Goal: Transaction & Acquisition: Book appointment/travel/reservation

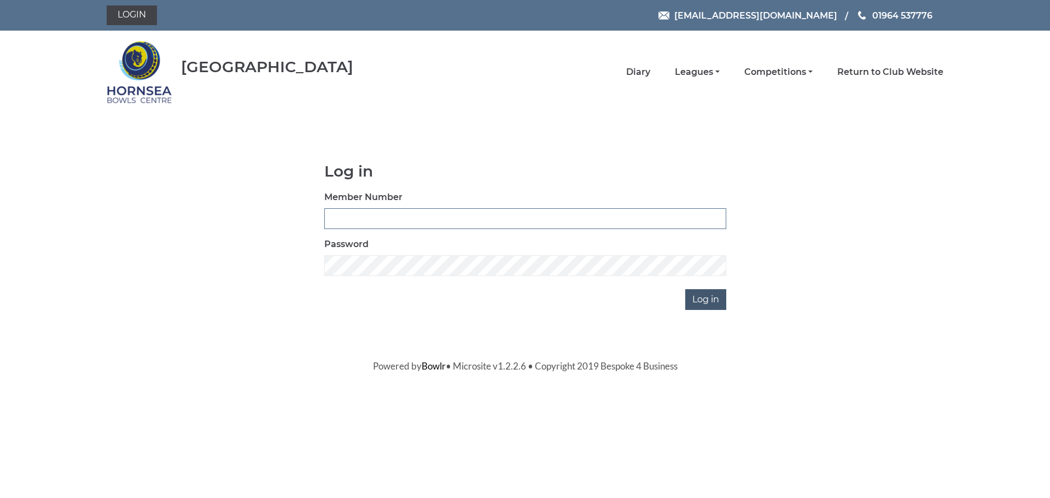
type input "1000"
click at [701, 302] on input "Log in" at bounding box center [705, 299] width 41 height 21
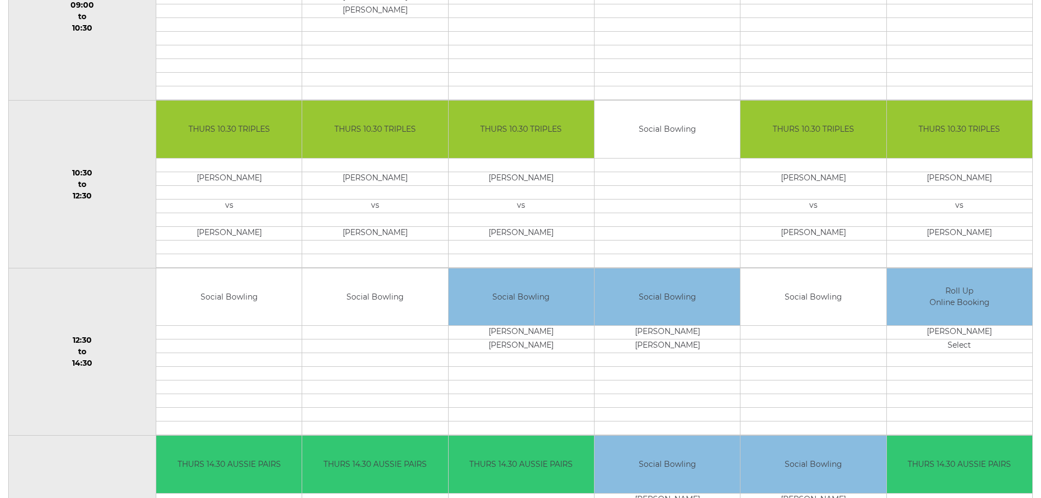
scroll to position [328, 0]
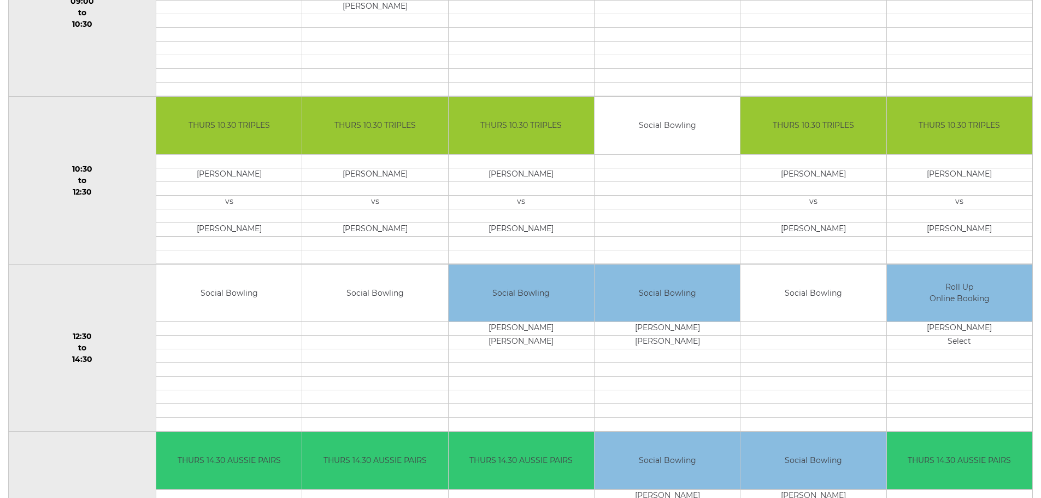
click at [343, 296] on td "Social Bowling" at bounding box center [374, 293] width 145 height 57
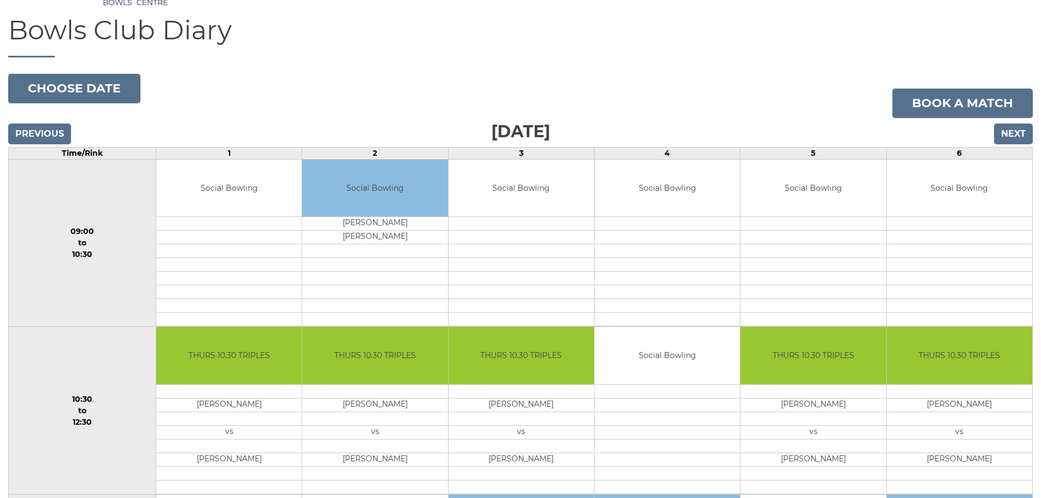
scroll to position [0, 0]
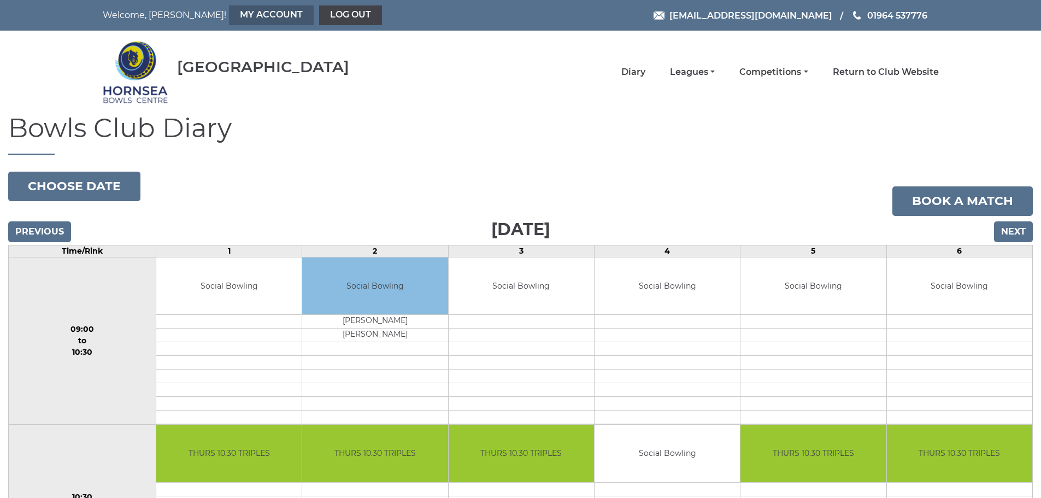
click at [229, 13] on link "My Account" at bounding box center [271, 15] width 85 height 20
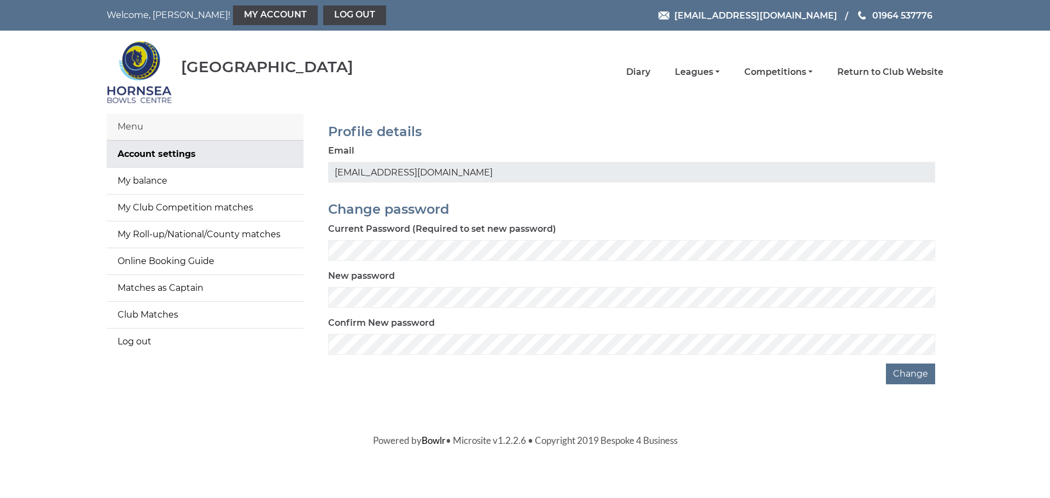
click at [626, 391] on body "Welcome, Mike! My Account Log out hornseaindoorbowls@gmail.com 01964 537776" at bounding box center [525, 223] width 1050 height 447
click at [191, 233] on link "My Roll-up/National/County matches" at bounding box center [205, 234] width 197 height 26
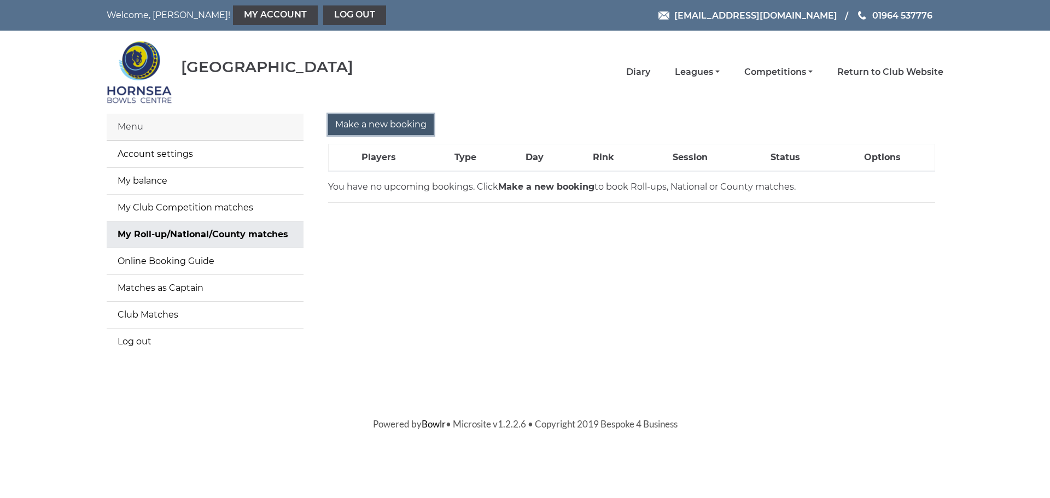
click at [369, 125] on input "Make a new booking" at bounding box center [381, 124] width 106 height 21
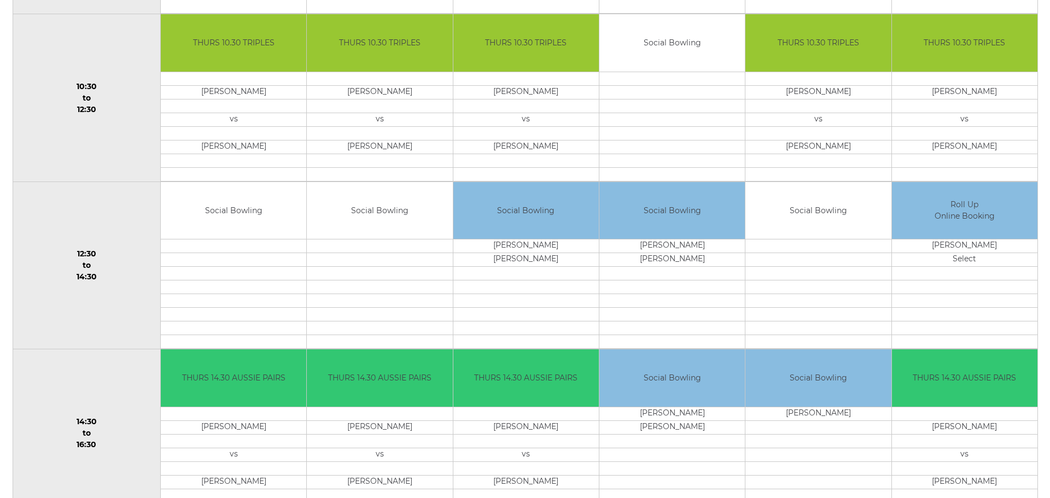
scroll to position [383, 0]
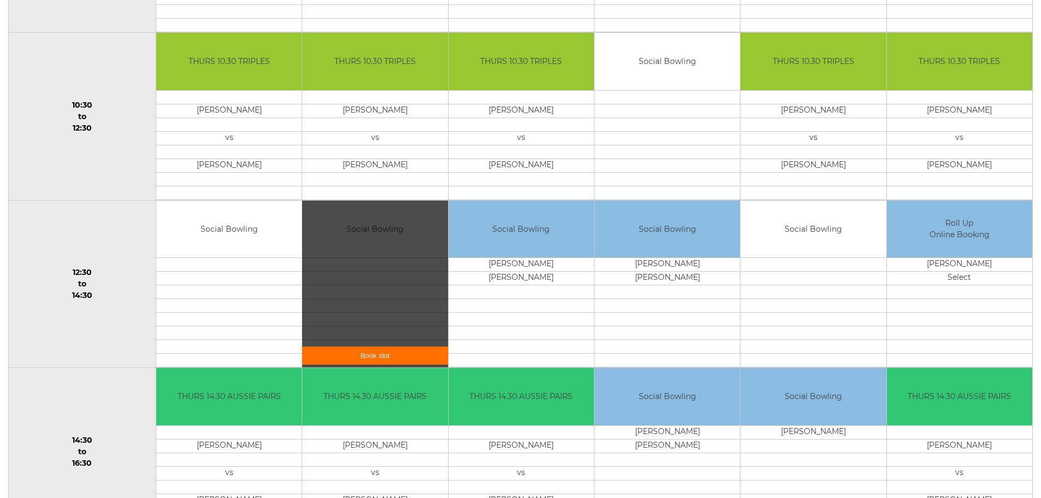
click at [386, 233] on div "Book slot" at bounding box center [374, 284] width 145 height 167
click at [390, 354] on link "Book slot" at bounding box center [374, 356] width 145 height 18
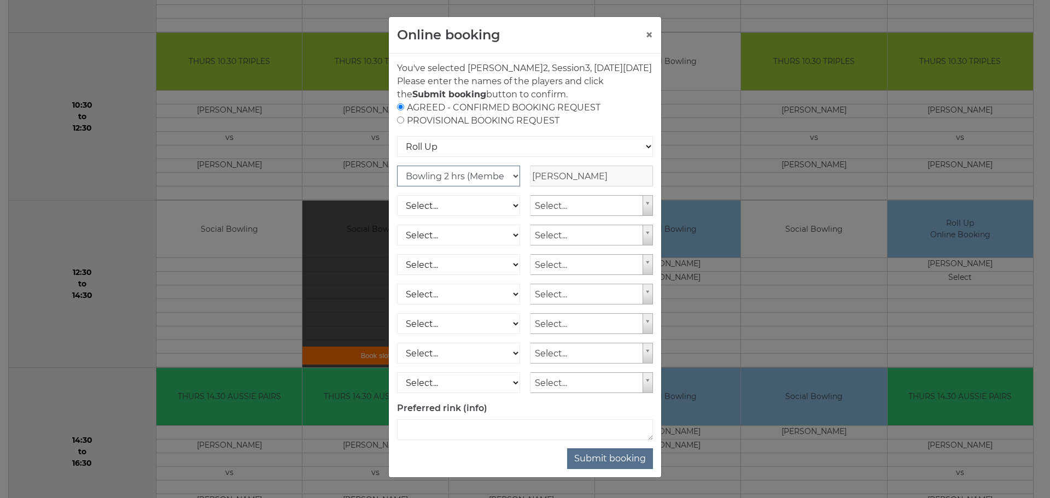
click at [508, 186] on select "Club Competition (Member) National (Member) Bowling 1.5 hrs (Member) Junior (Up…" at bounding box center [458, 176] width 123 height 21
select select "1_48"
click at [397, 179] on select "Club Competition (Member) National (Member) Bowling 1.5 hrs (Member) Junior (Up…" at bounding box center [458, 176] width 123 height 21
click at [618, 469] on button "Submit booking" at bounding box center [610, 458] width 86 height 21
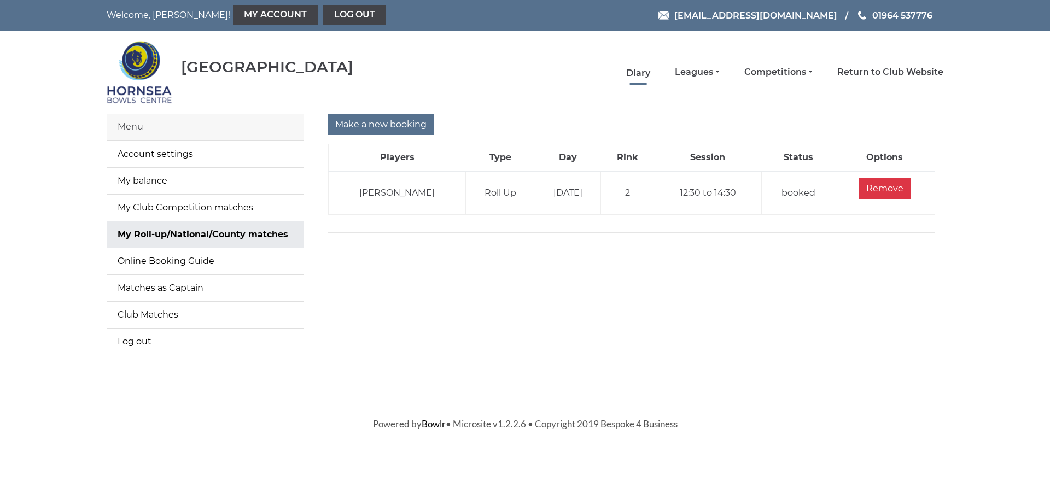
click at [641, 71] on link "Diary" at bounding box center [638, 73] width 24 height 12
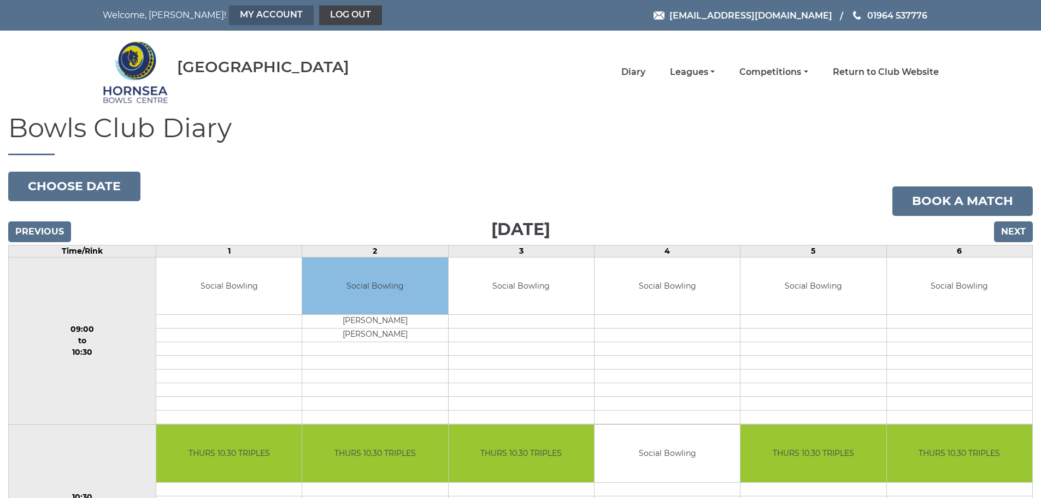
click at [229, 18] on link "My Account" at bounding box center [271, 15] width 85 height 20
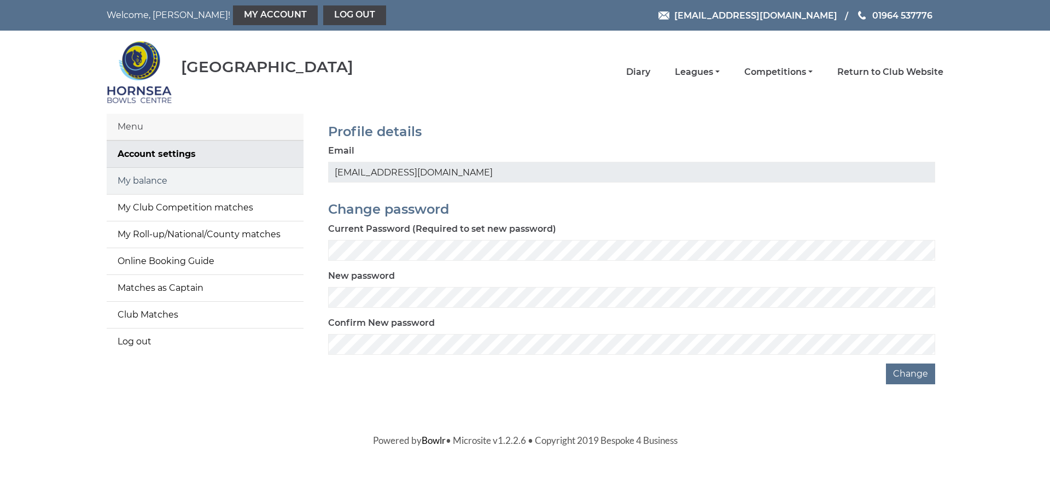
click at [147, 174] on link "My balance" at bounding box center [205, 181] width 197 height 26
